Goal: Find specific page/section: Find specific page/section

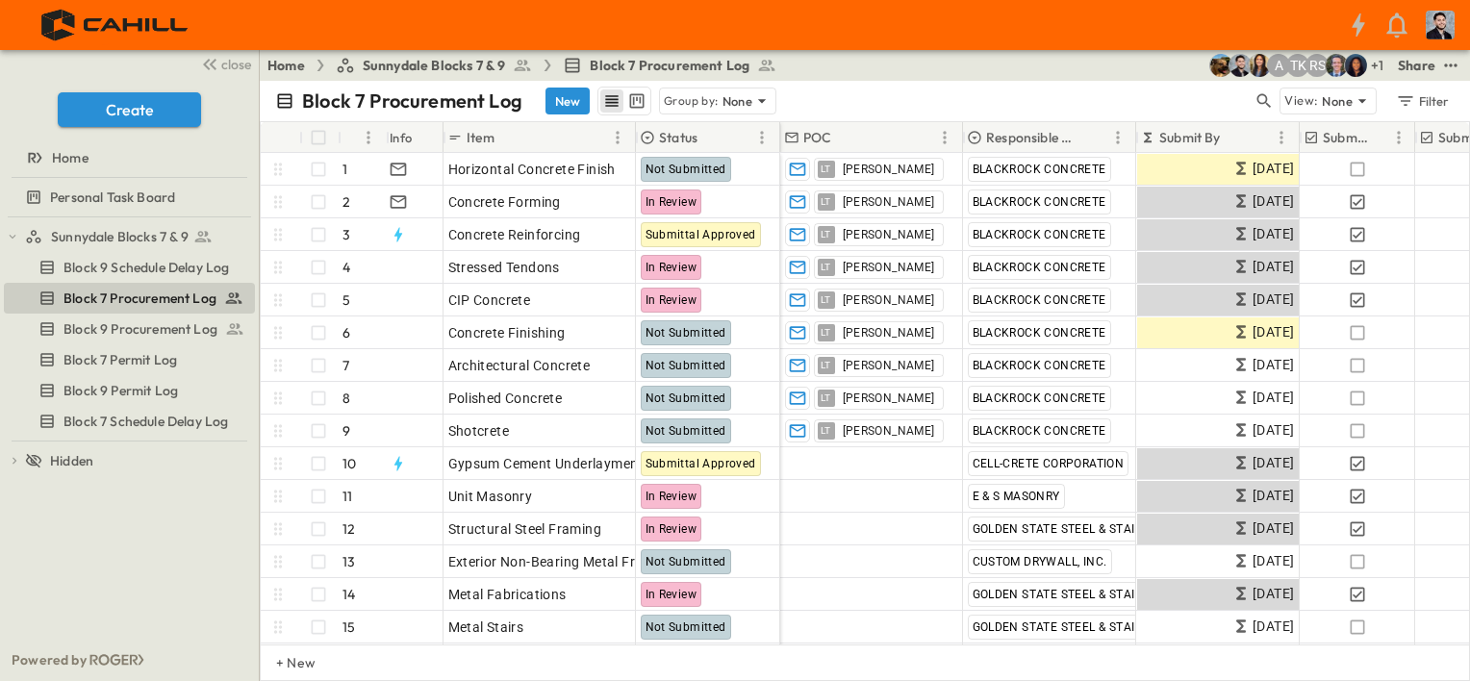
click at [420, 69] on span "Sunnydale Blocks 7 & 9" at bounding box center [434, 65] width 143 height 19
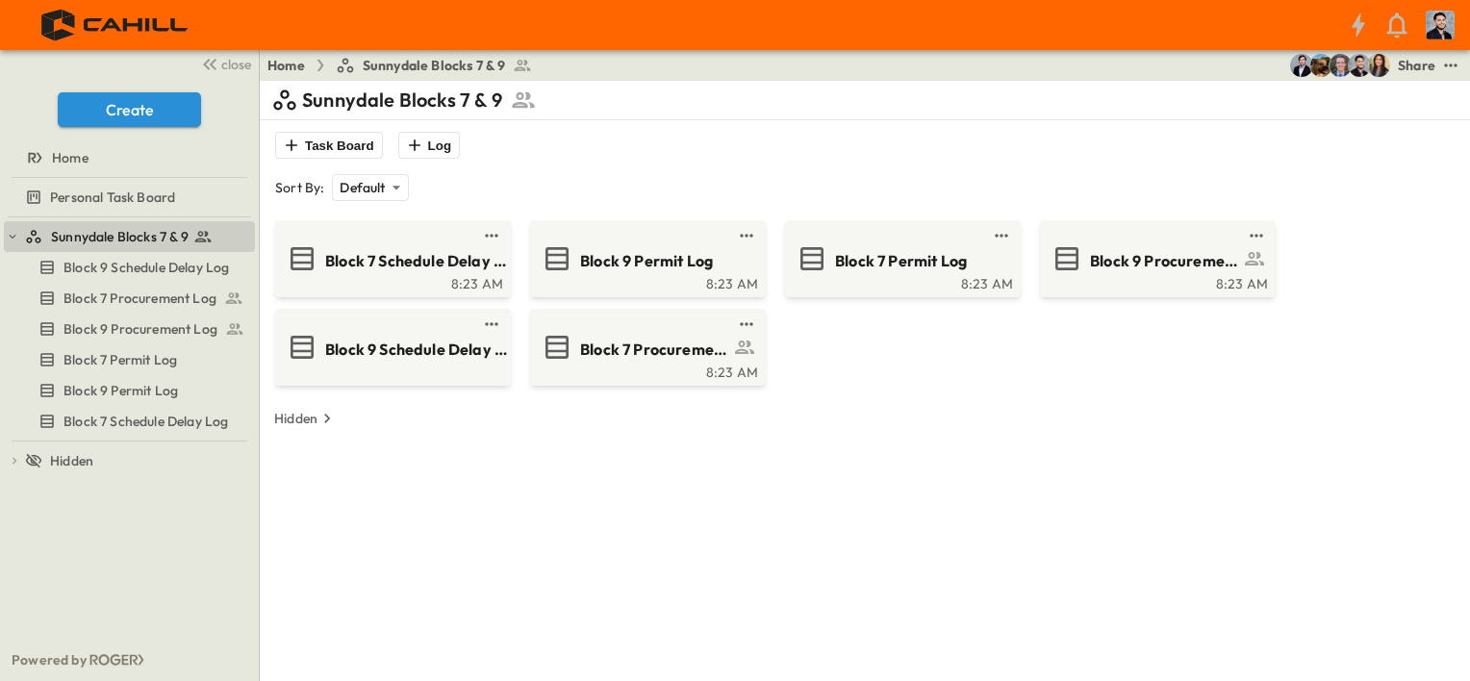
click at [1005, 593] on div "Sunnydale Blocks 7 & 9 Task Board Log Sort By: Default ******** ​ Block 7 Sched…" at bounding box center [864, 421] width 1187 height 681
